Goal: Information Seeking & Learning: Find specific page/section

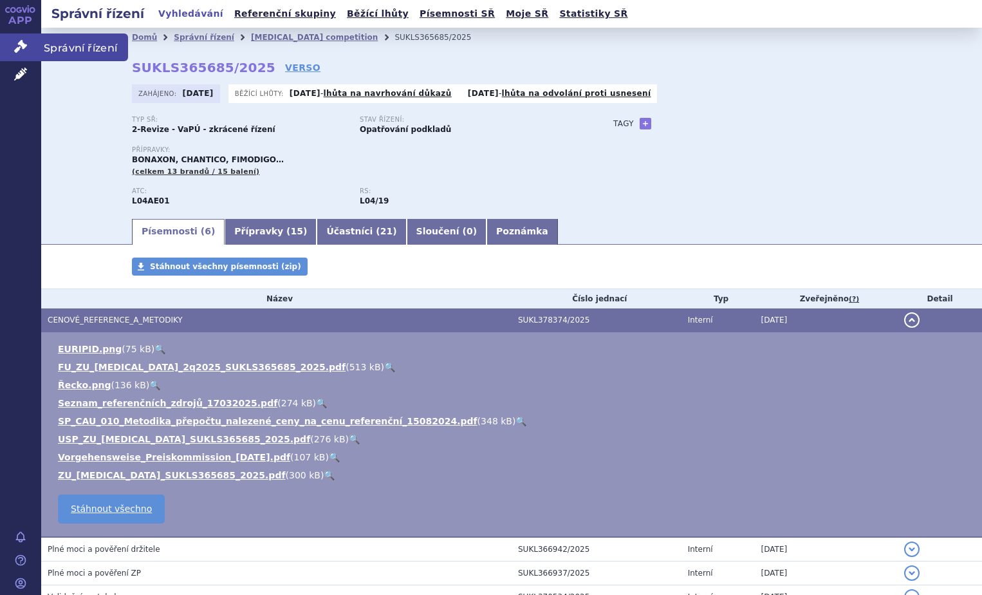
click at [24, 41] on icon at bounding box center [20, 46] width 13 height 13
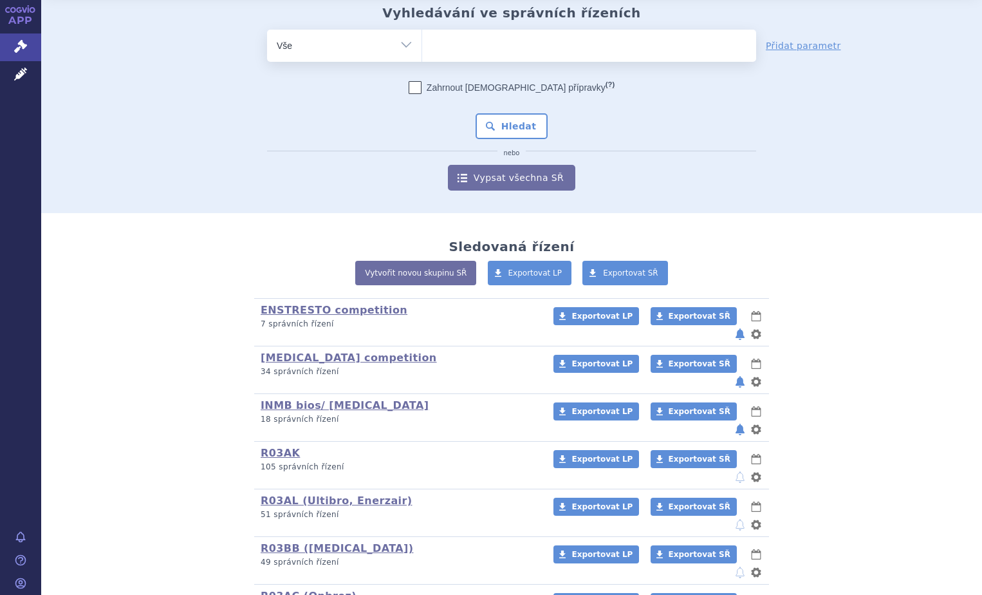
scroll to position [64, 0]
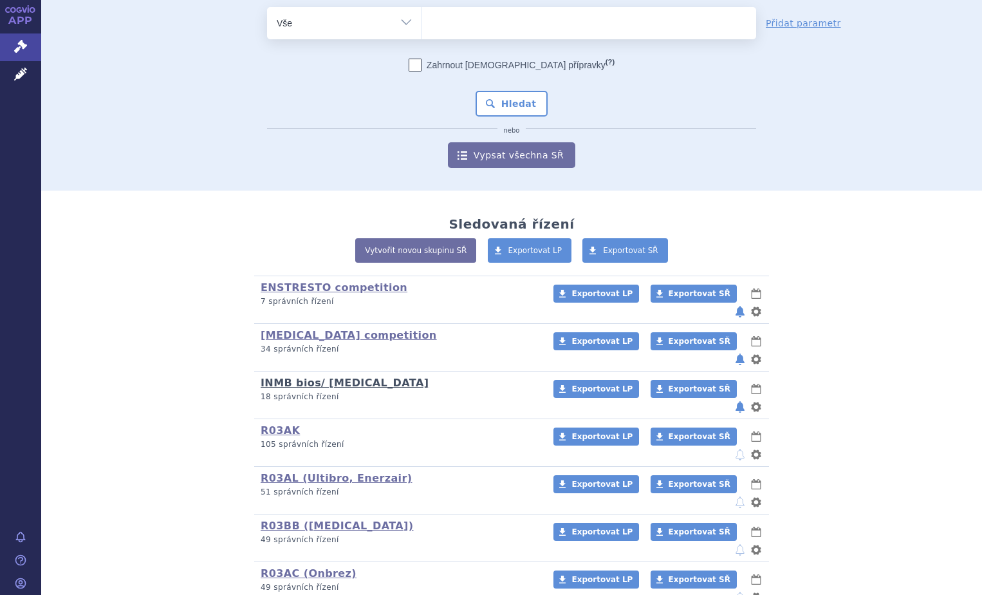
click at [299, 377] on link "INMB bios/ [MEDICAL_DATA]" at bounding box center [345, 383] width 168 height 12
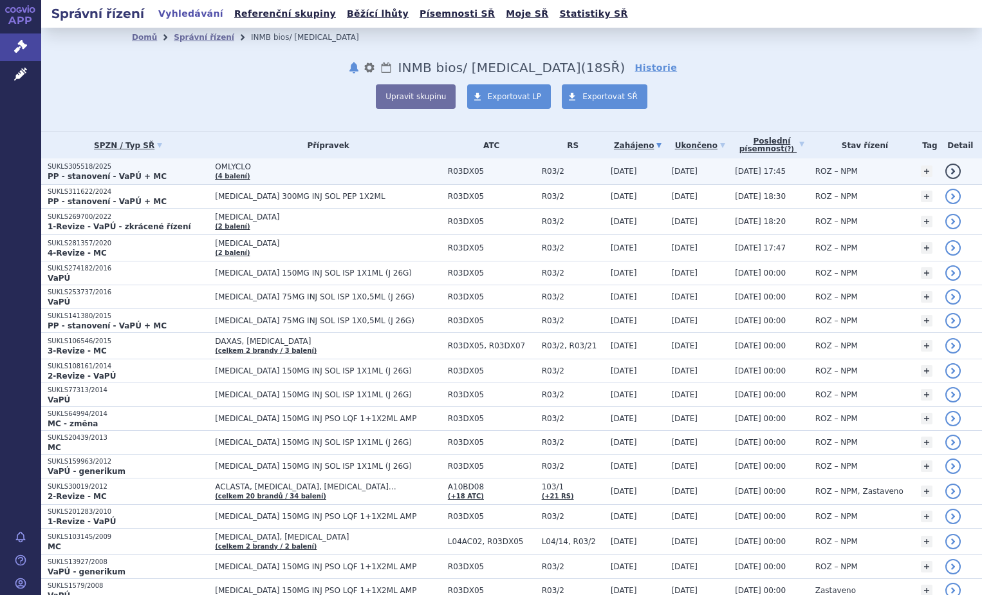
click at [90, 180] on strong "PP - stanovení - VaPÚ + MC" at bounding box center [107, 176] width 119 height 9
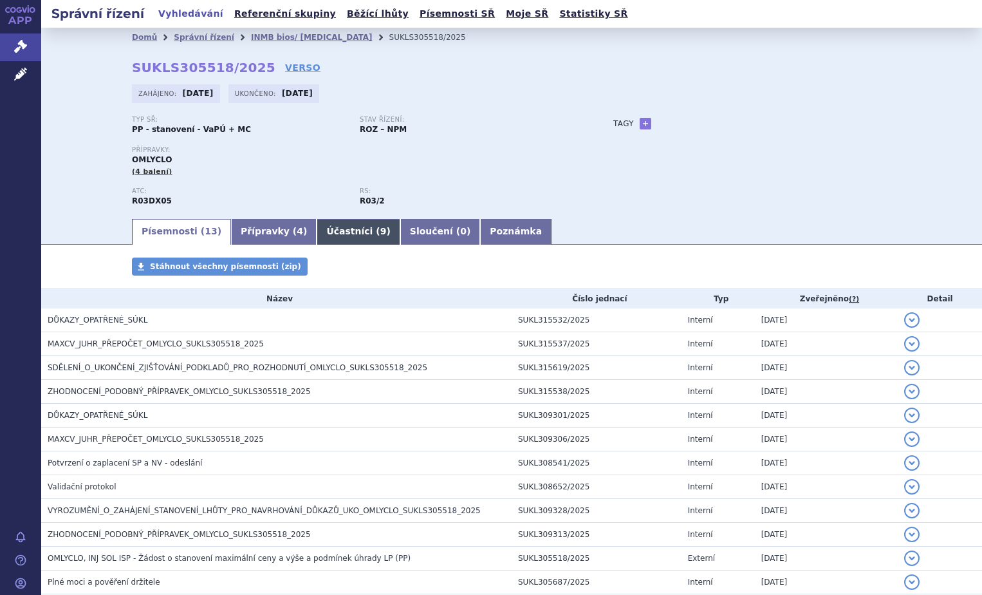
click at [322, 232] on link "Účastníci ( 9 )" at bounding box center [358, 232] width 83 height 26
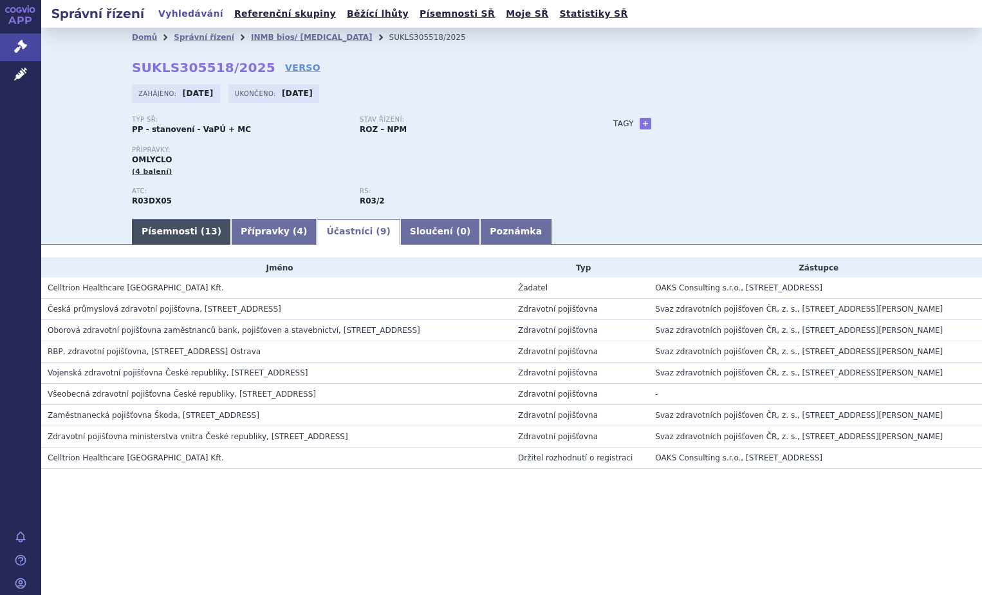
click at [163, 235] on link "Písemnosti ( 13 )" at bounding box center [181, 232] width 99 height 26
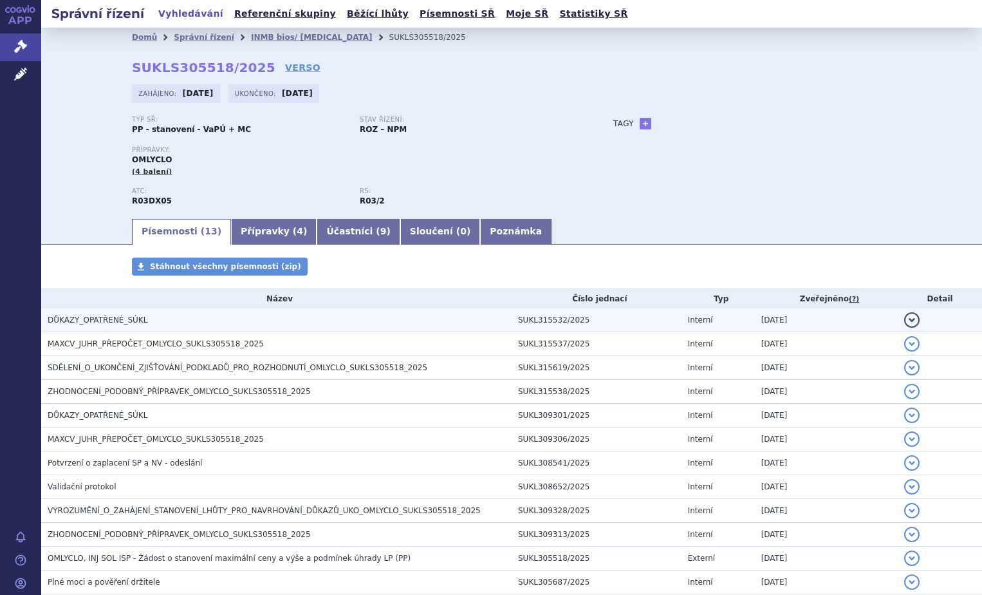
click at [97, 321] on span "DŮKAZY_OPATŘENÉ_SÚKL" at bounding box center [98, 319] width 100 height 9
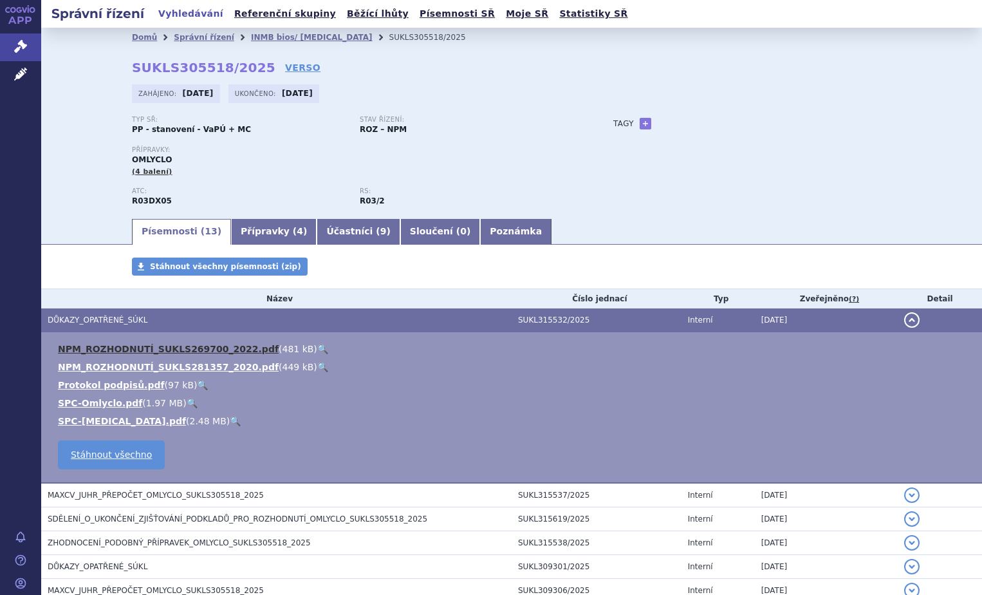
click at [152, 348] on link "NPM_ROZHODNUTÍ_SUKLS269700_2022.pdf" at bounding box center [168, 349] width 221 height 10
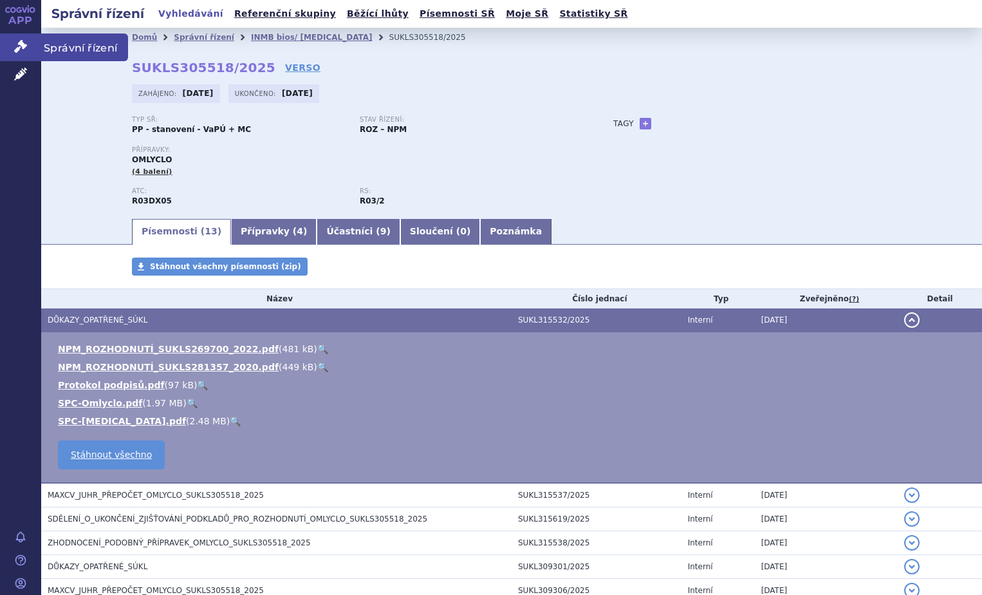
click at [22, 45] on icon at bounding box center [20, 46] width 13 height 13
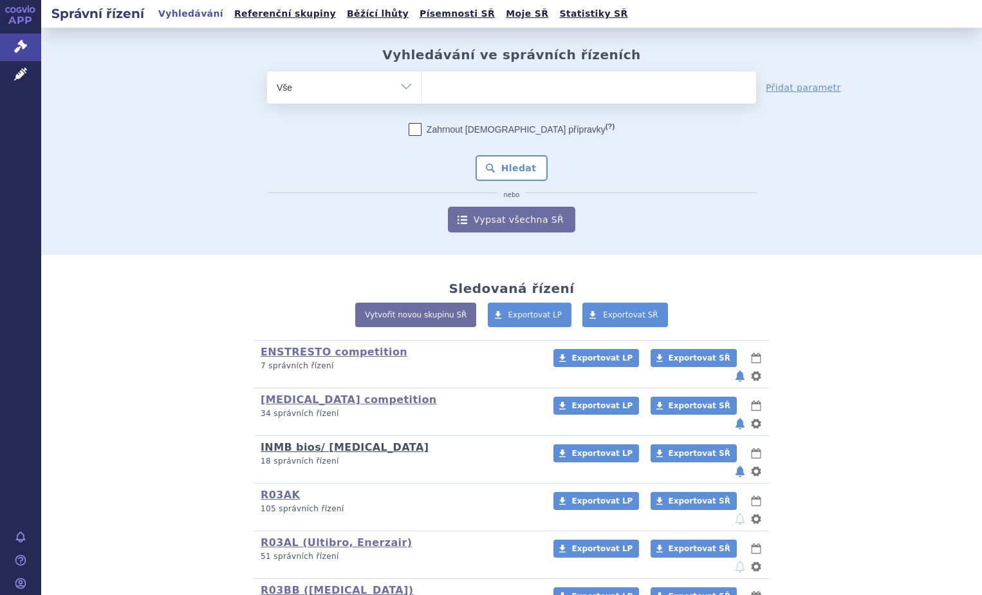
click at [293, 441] on link "INMB bios/ [MEDICAL_DATA]" at bounding box center [345, 447] width 168 height 12
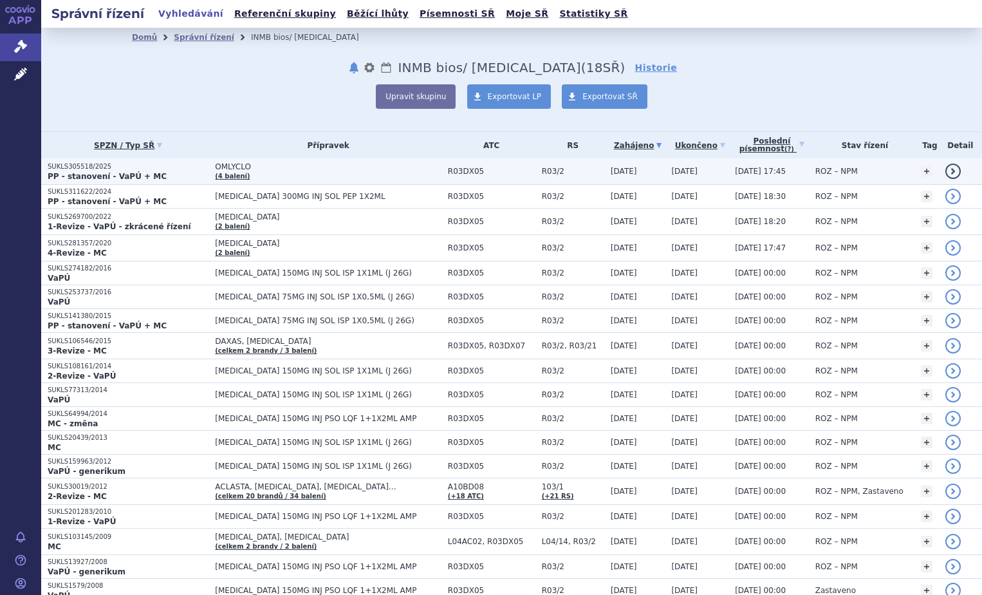
click at [815, 171] on span "ROZ – NPM" at bounding box center [836, 171] width 42 height 9
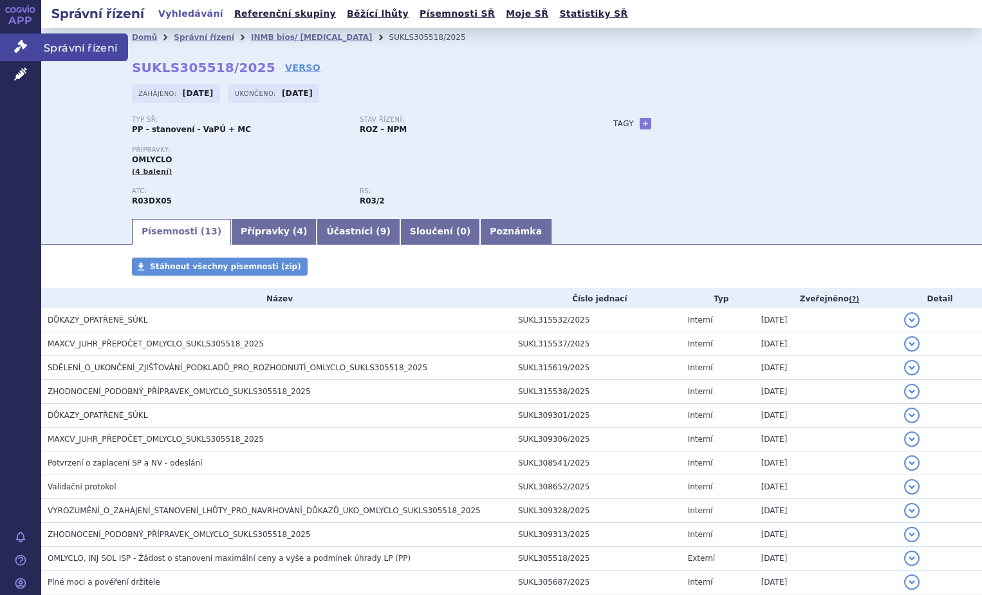
click at [21, 44] on icon at bounding box center [20, 46] width 13 height 13
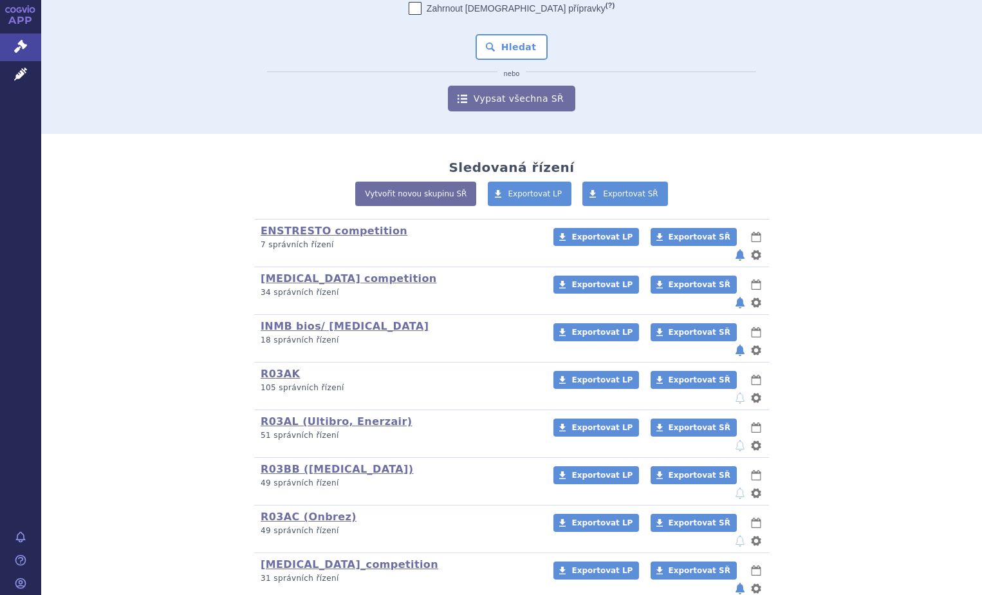
scroll to position [129, 0]
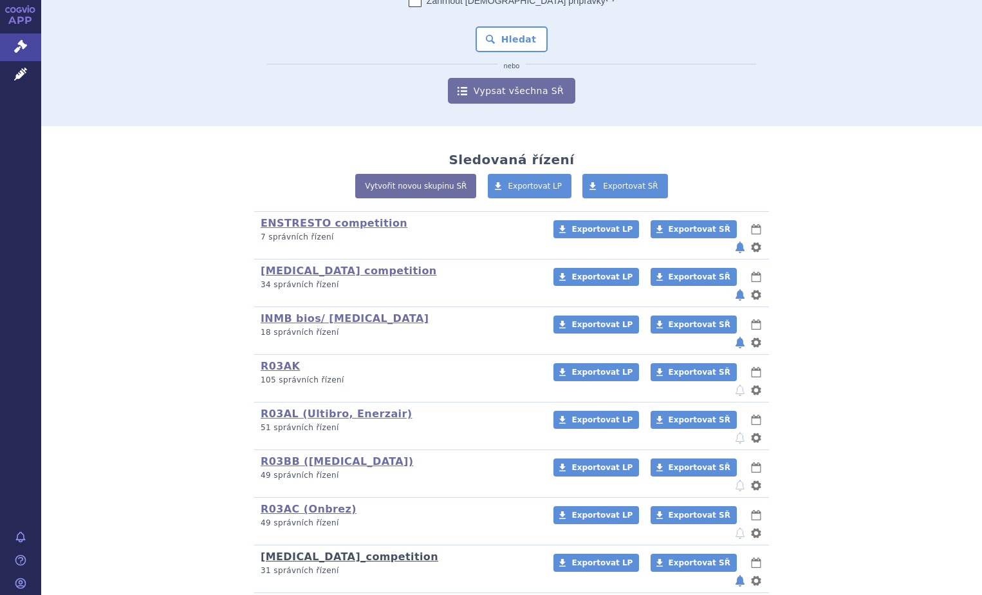
click at [336, 550] on link "[MEDICAL_DATA]_competition" at bounding box center [350, 556] width 178 height 12
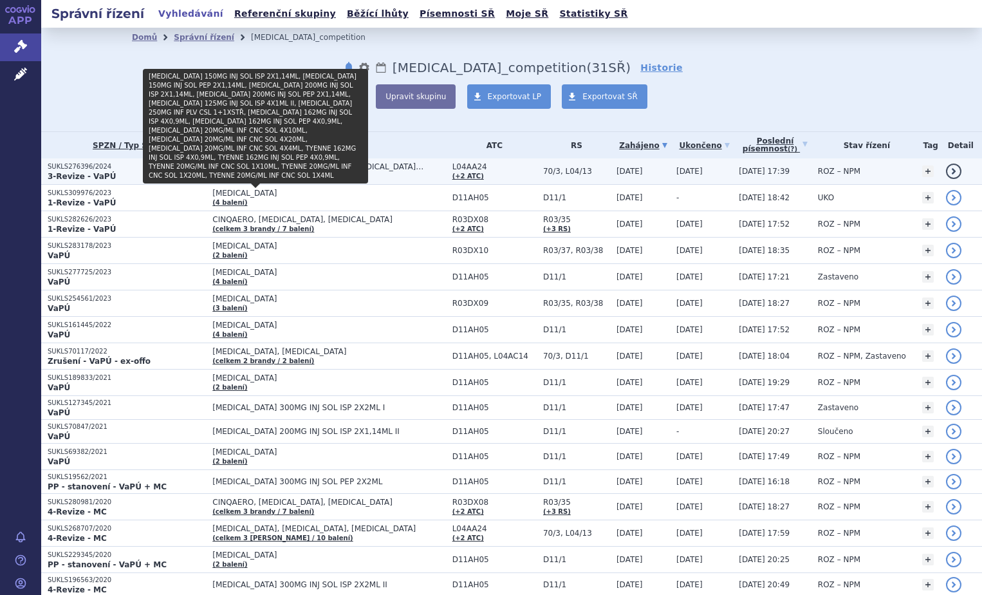
click at [279, 175] on link "(celkem 4 brandy / 16 balení)" at bounding box center [282, 175] width 140 height 7
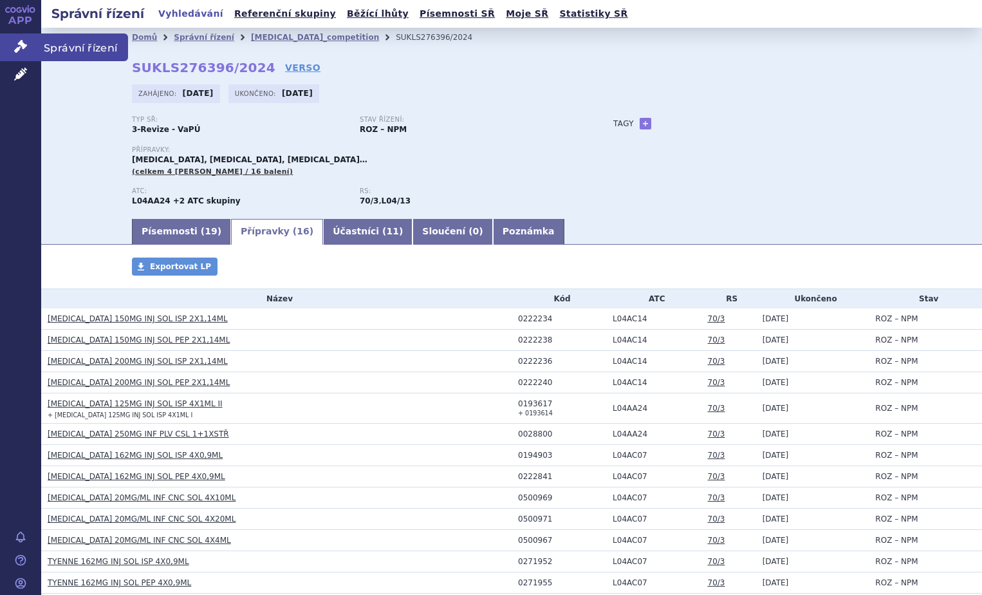
click at [15, 41] on icon at bounding box center [20, 46] width 13 height 13
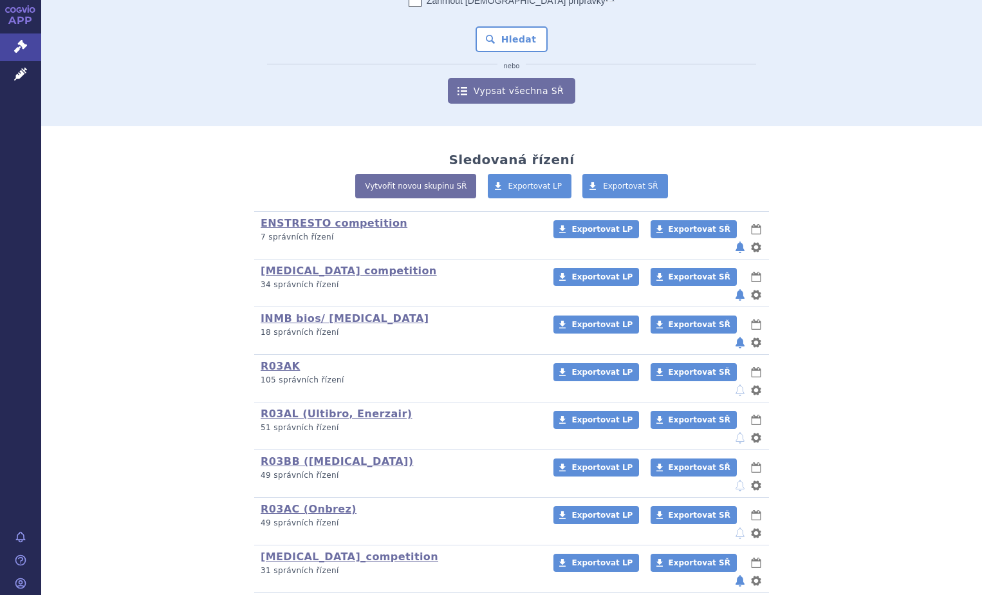
scroll to position [193, 0]
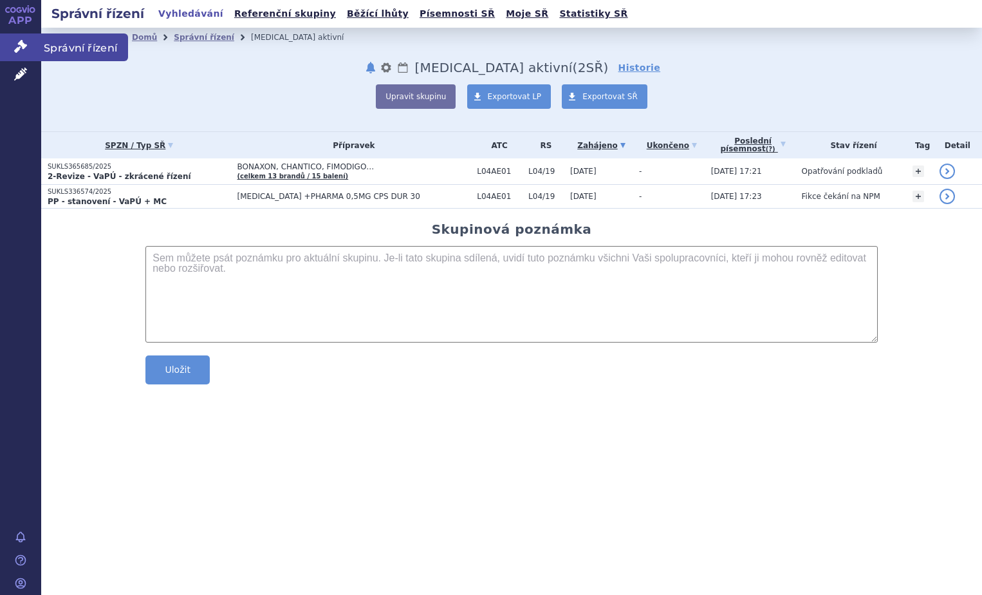
click at [22, 47] on icon at bounding box center [20, 46] width 13 height 13
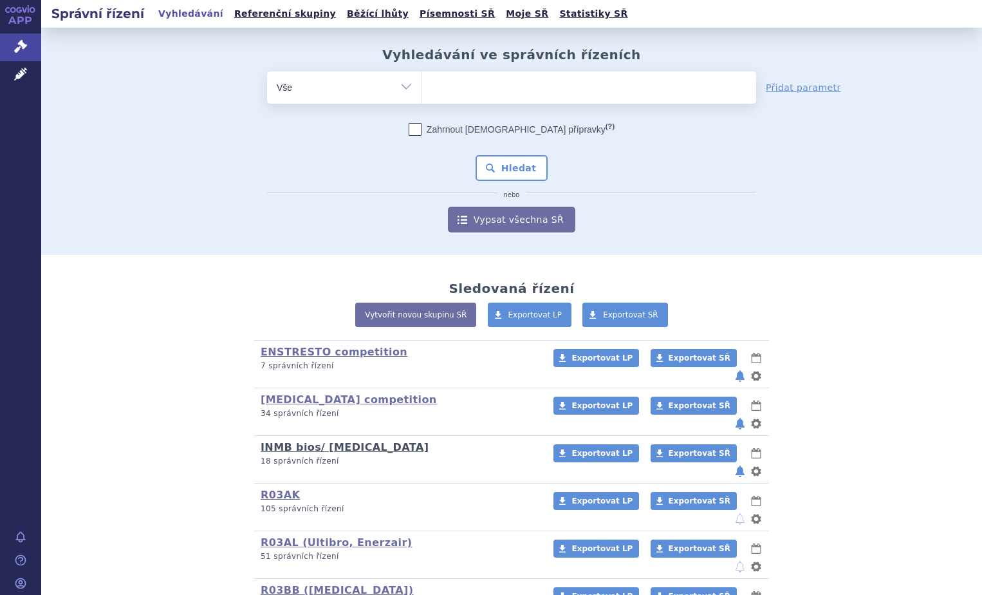
click at [290, 441] on link "INMB bios/ [MEDICAL_DATA]" at bounding box center [345, 447] width 168 height 12
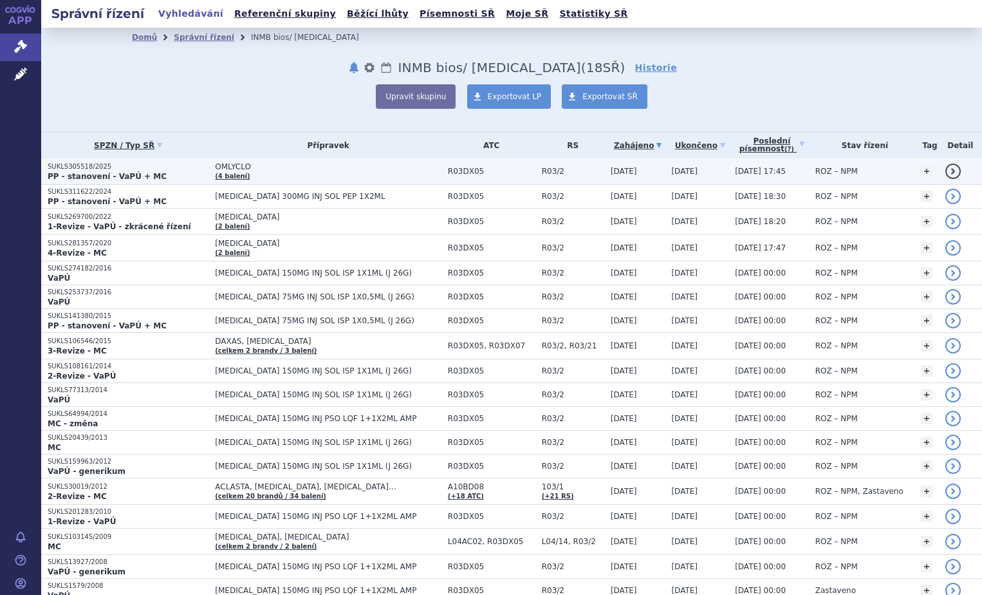
click at [671, 171] on span "[DATE]" at bounding box center [684, 171] width 26 height 9
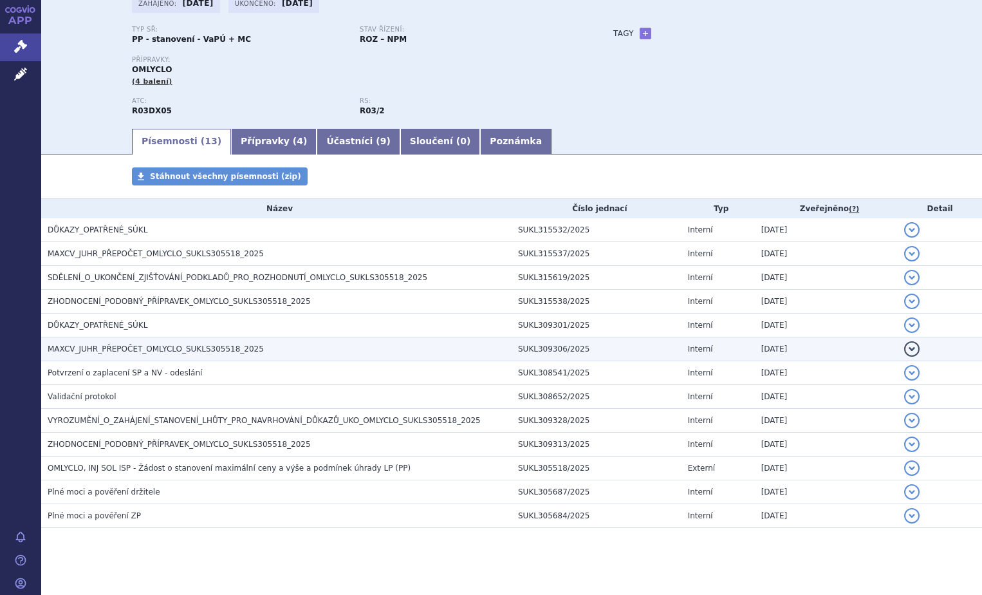
scroll to position [100, 0]
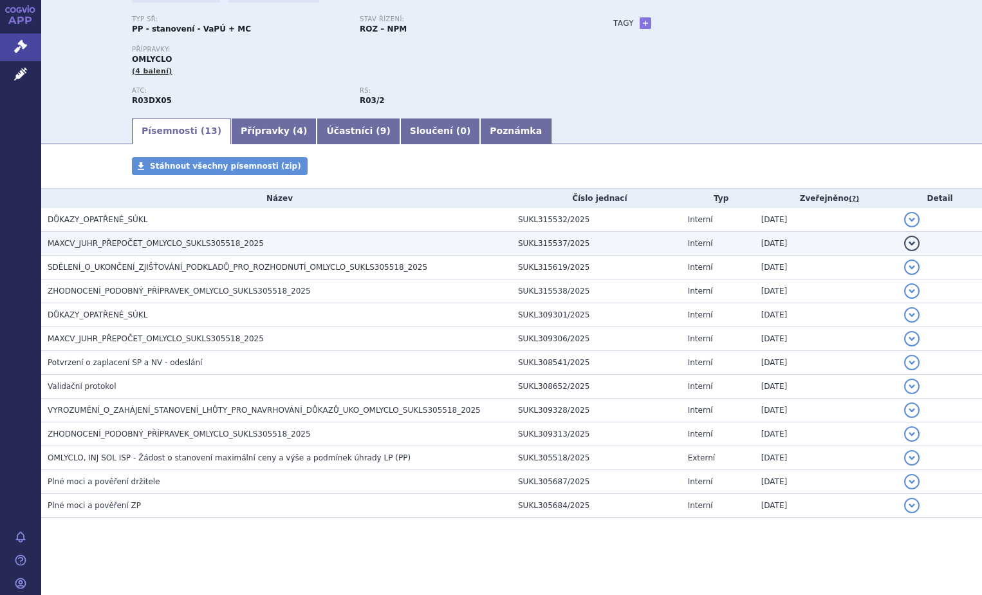
click at [118, 243] on span "MAXCV_JUHR_PŘEPOČET_OMLYCLO_SUKLS305518_2025" at bounding box center [156, 243] width 216 height 9
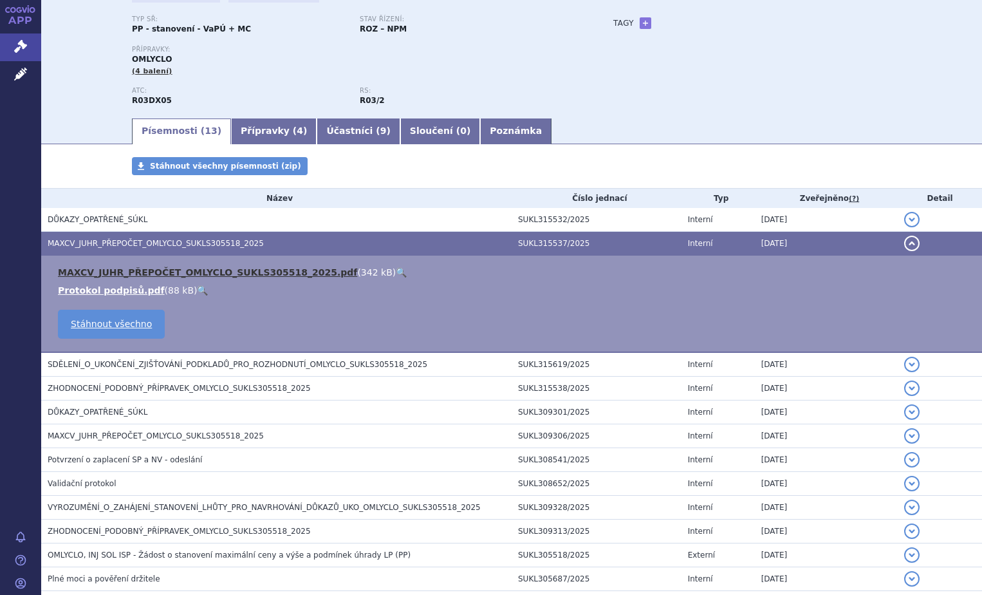
click at [112, 270] on link "MAXCV_JUHR_PŘEPOČET_OMLYCLO_SUKLS305518_2025.pdf" at bounding box center [207, 272] width 299 height 10
